Goal: Information Seeking & Learning: Learn about a topic

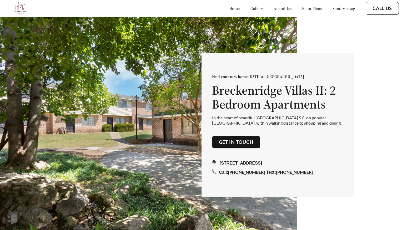
scroll to position [464, 0]
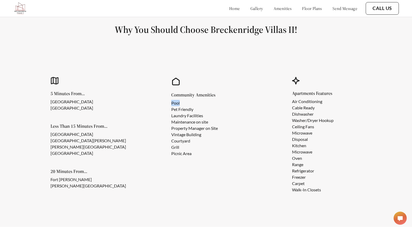
copy li "Pool"
drag, startPoint x: 182, startPoint y: 101, endPoint x: 170, endPoint y: 101, distance: 12.4
click at [170, 101] on div "Community Amenities Pool Pet Friendly Laundry Facilities Maintenance on site Pr…" at bounding box center [206, 135] width 106 height 149
drag, startPoint x: 185, startPoint y: 147, endPoint x: 168, endPoint y: 148, distance: 16.9
click at [170, 147] on div "Community Amenities Pool Pet Friendly Laundry Facilities Maintenance on site Pr…" at bounding box center [206, 135] width 106 height 149
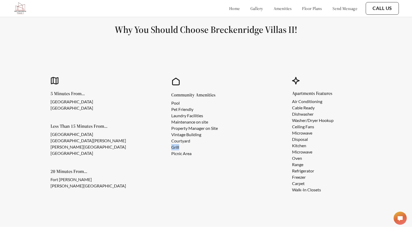
copy li "Grill"
copy li "Courtyard"
drag, startPoint x: 191, startPoint y: 142, endPoint x: 172, endPoint y: 142, distance: 18.9
click at [172, 142] on li "Courtyard" at bounding box center [194, 141] width 47 height 6
